Goal: Answer question/provide support: Share knowledge or assist other users

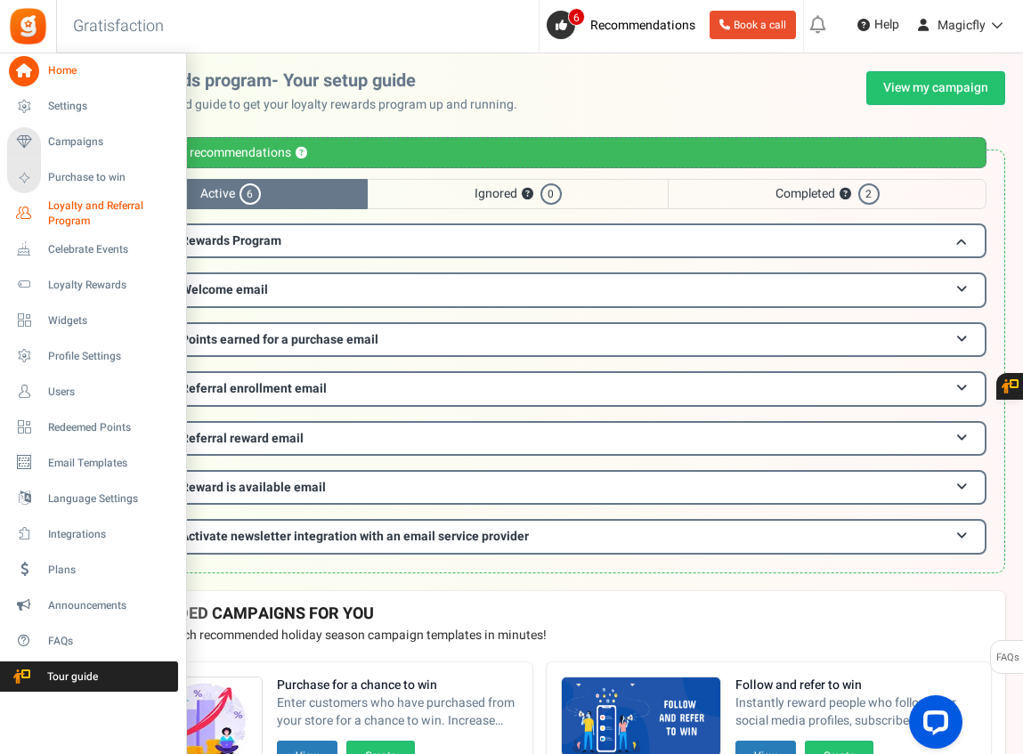
click at [86, 208] on span "Loyalty and Referral Program" at bounding box center [113, 214] width 130 height 30
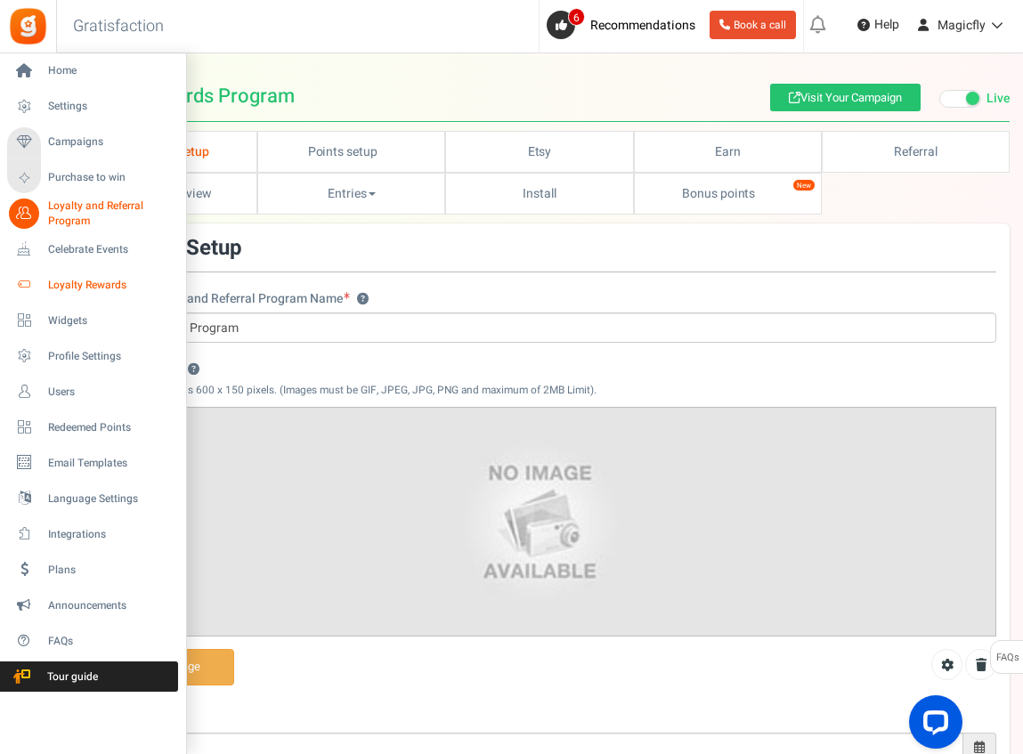
click at [100, 284] on span "Loyalty Rewards" at bounding box center [110, 285] width 125 height 15
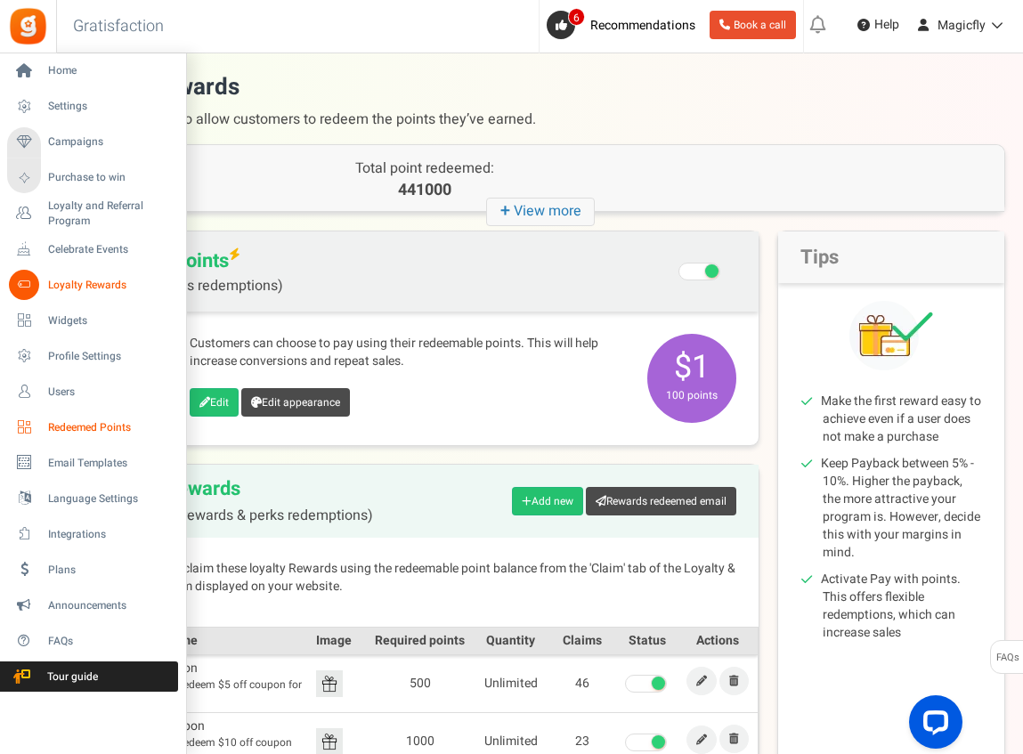
click at [111, 432] on span "Redeemed Points" at bounding box center [110, 427] width 125 height 15
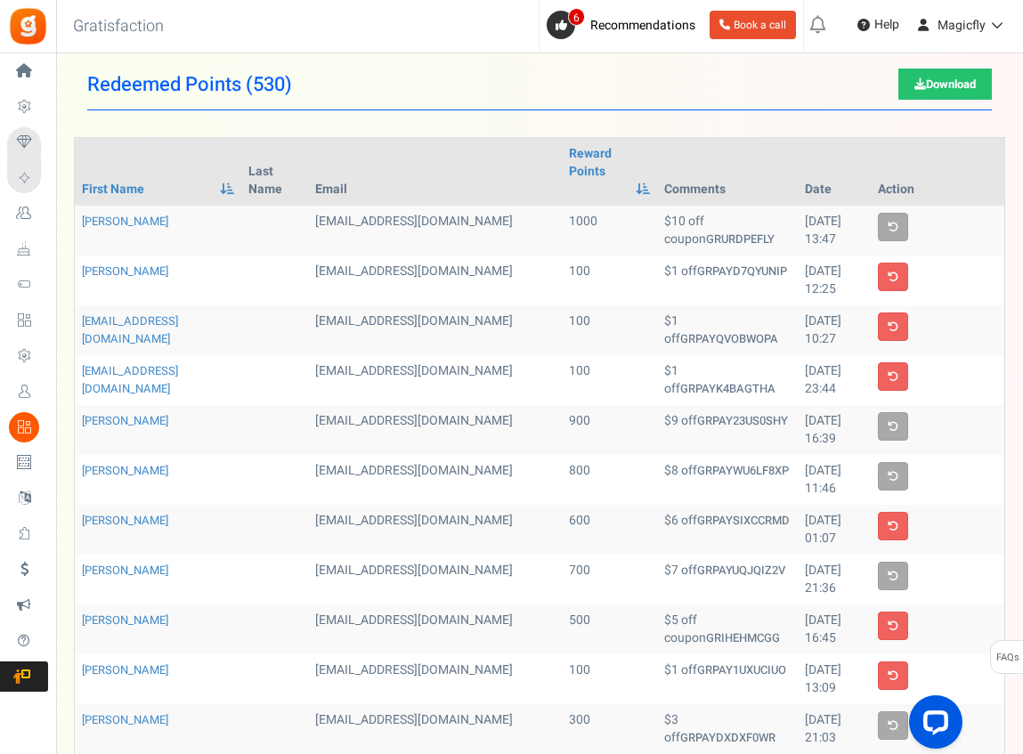
scroll to position [14, 0]
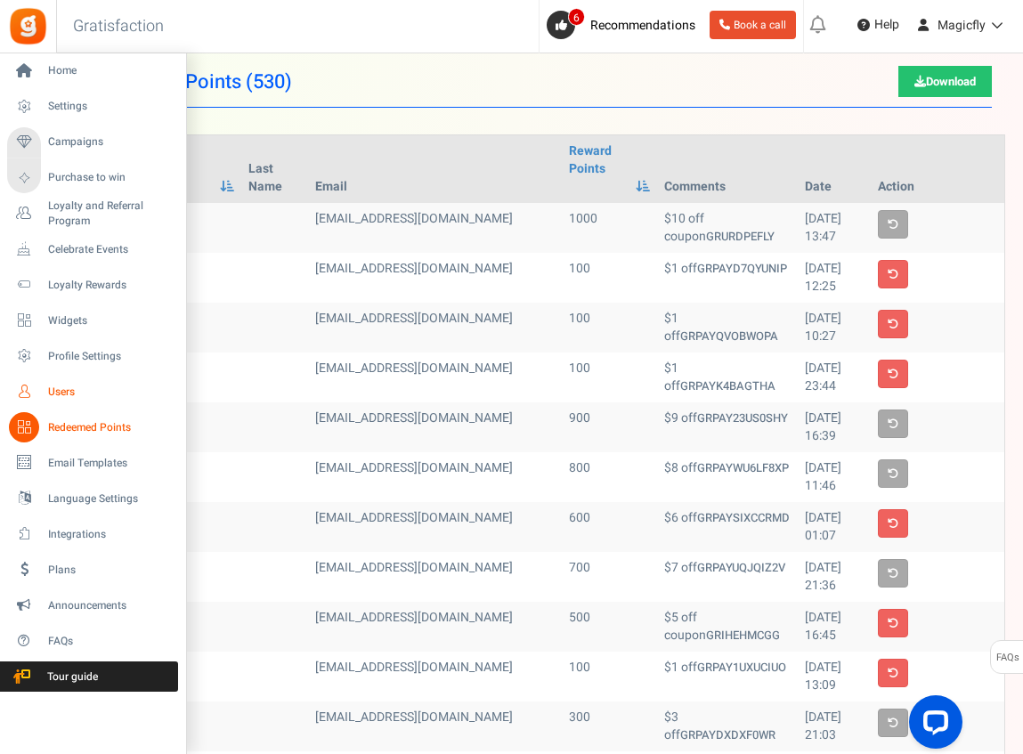
click at [93, 389] on span "Users" at bounding box center [110, 392] width 125 height 15
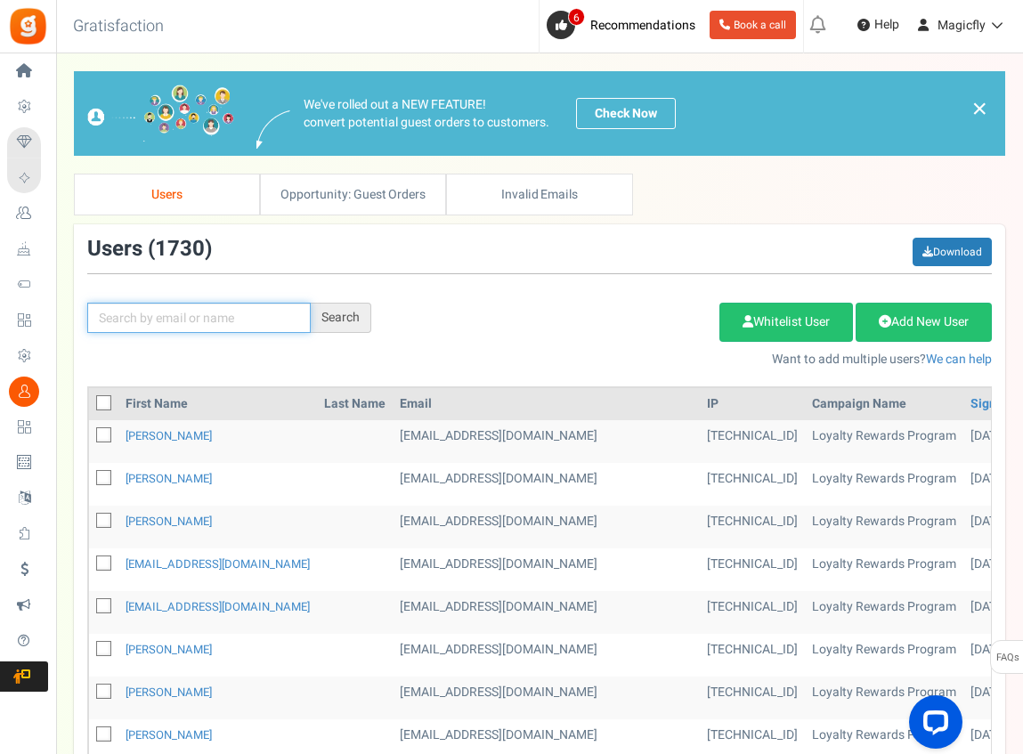
click at [146, 304] on input "text" at bounding box center [198, 318] width 223 height 30
type input "[PERSON_NAME]"
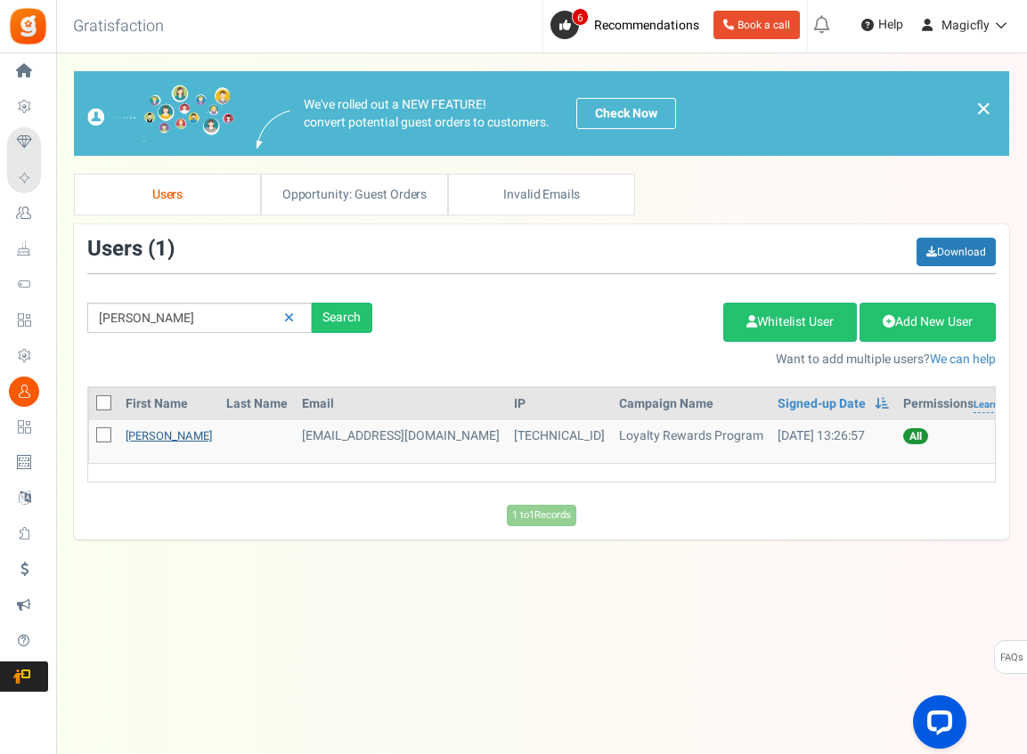
click at [173, 433] on link "[PERSON_NAME]" at bounding box center [169, 435] width 86 height 17
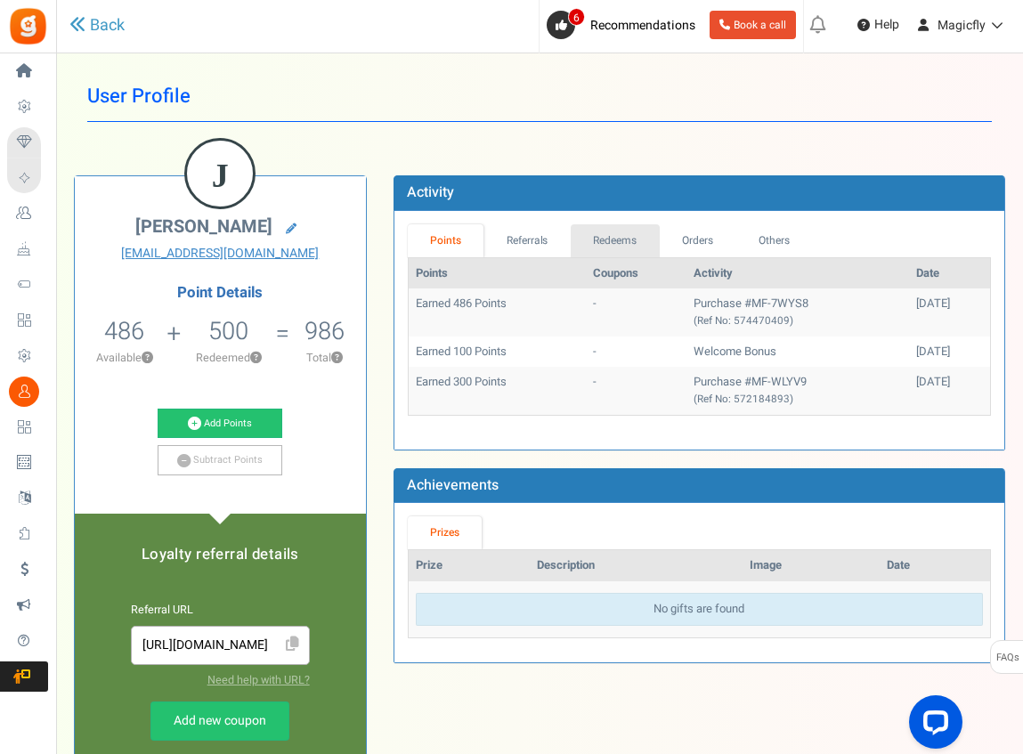
click at [601, 232] on link "Redeems" at bounding box center [615, 240] width 89 height 33
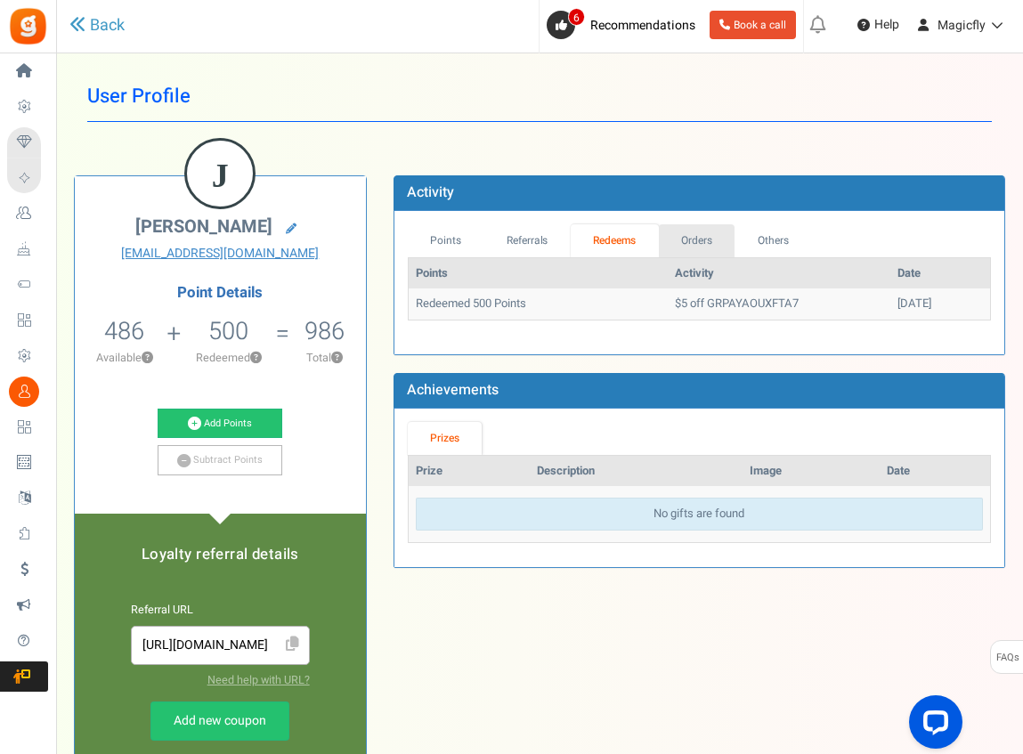
click at [701, 236] on link "Orders" at bounding box center [697, 240] width 77 height 33
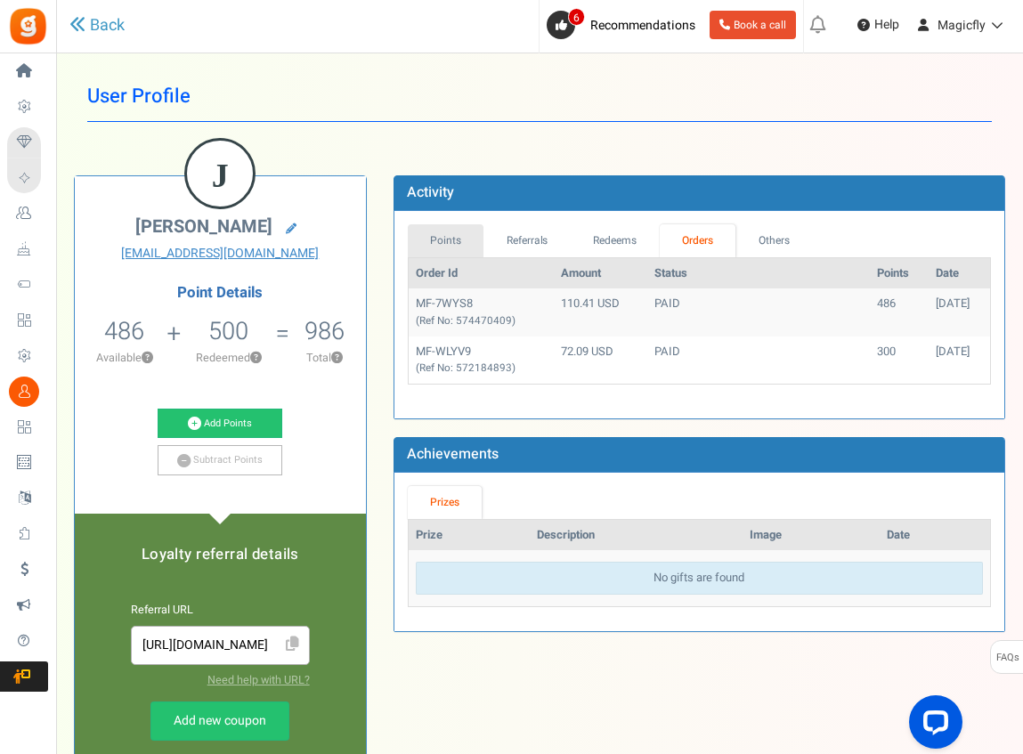
click at [453, 240] on link "Points" at bounding box center [446, 240] width 77 height 33
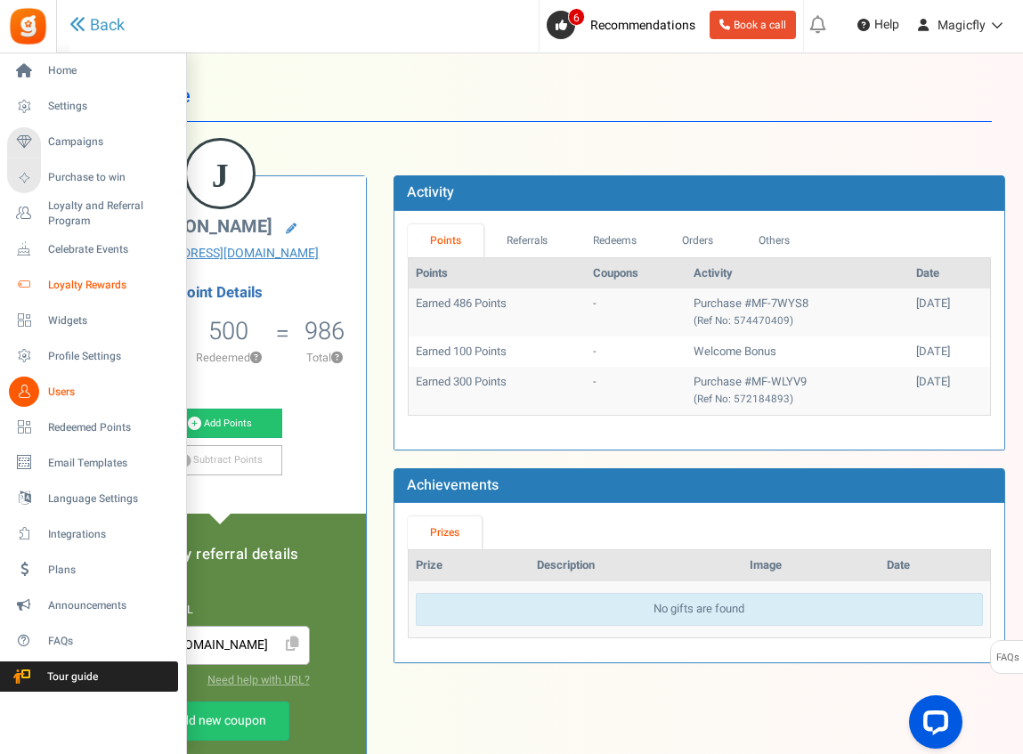
click at [65, 279] on span "Loyalty Rewards" at bounding box center [110, 285] width 125 height 15
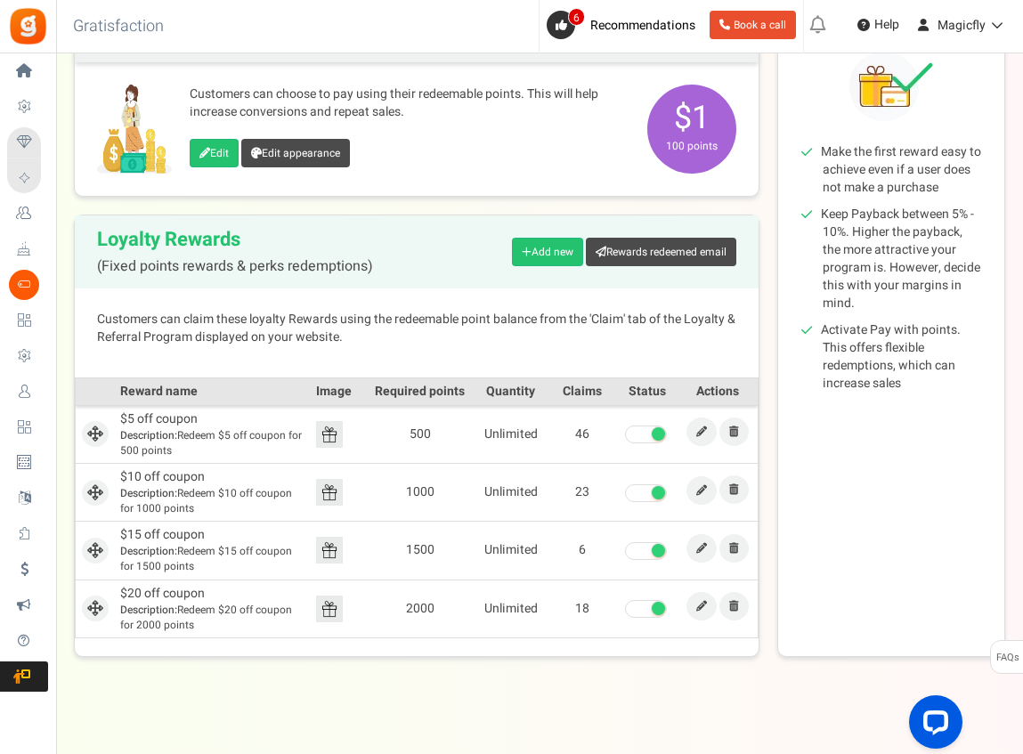
scroll to position [235, 0]
